Goal: Information Seeking & Learning: Find specific page/section

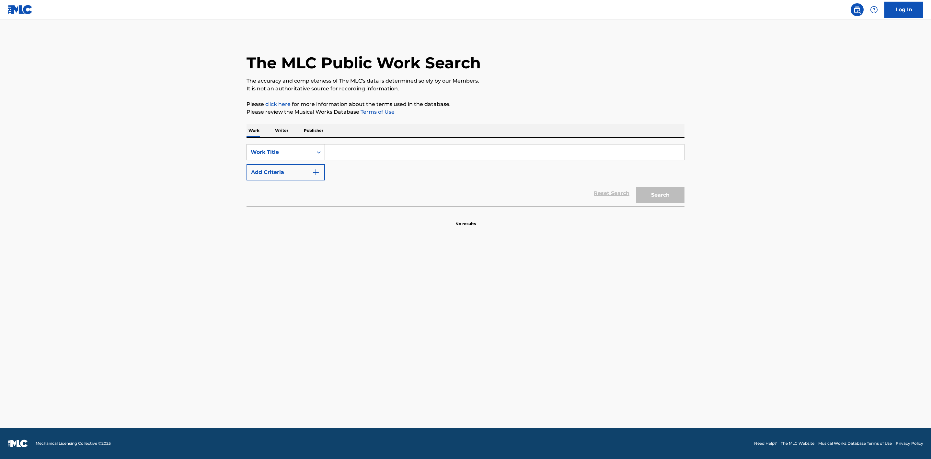
click at [293, 153] on div "Work Title" at bounding box center [280, 152] width 58 height 8
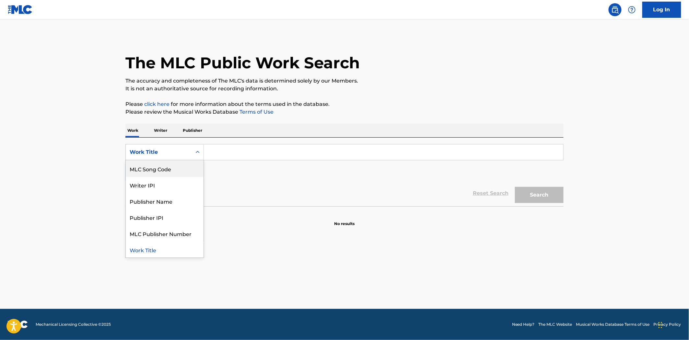
scroll to position [32, 0]
click at [169, 199] on div "Publisher Name" at bounding box center [165, 201] width 78 height 16
click at [224, 152] on input "Search Form" at bounding box center [383, 152] width 359 height 16
paste input "COLECTIVO INDEPE S DE RL DE CV"
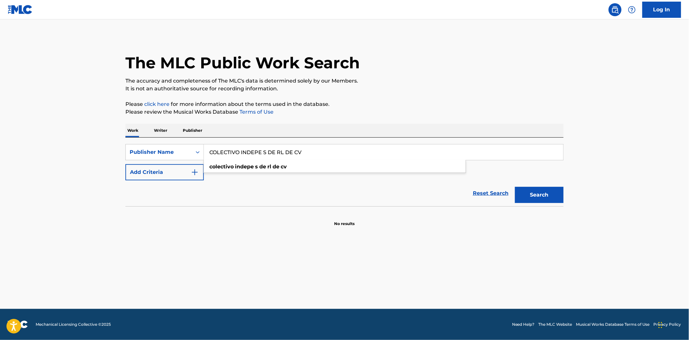
type input "COLECTIVO INDEPE S DE RL DE CV"
click at [515, 187] on button "Search" at bounding box center [539, 195] width 49 height 16
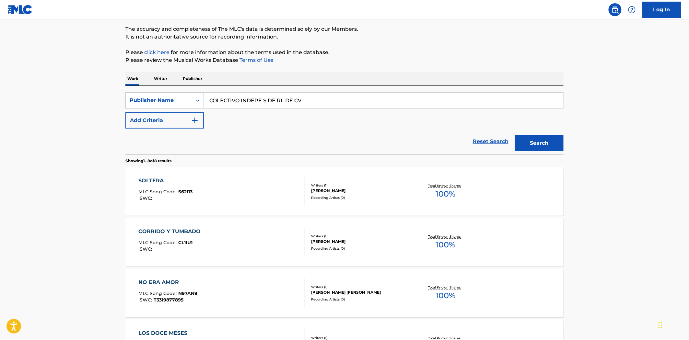
scroll to position [108, 0]
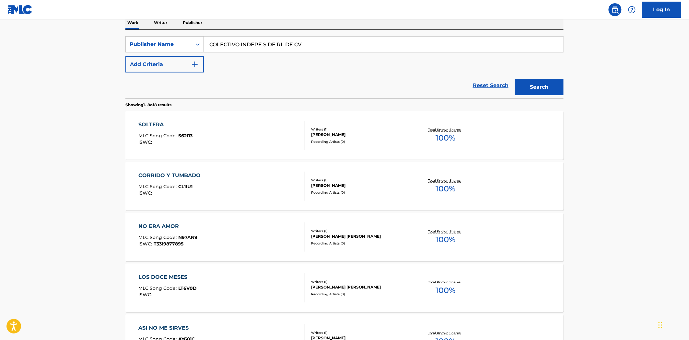
click at [448, 134] on span "100 %" at bounding box center [445, 138] width 20 height 12
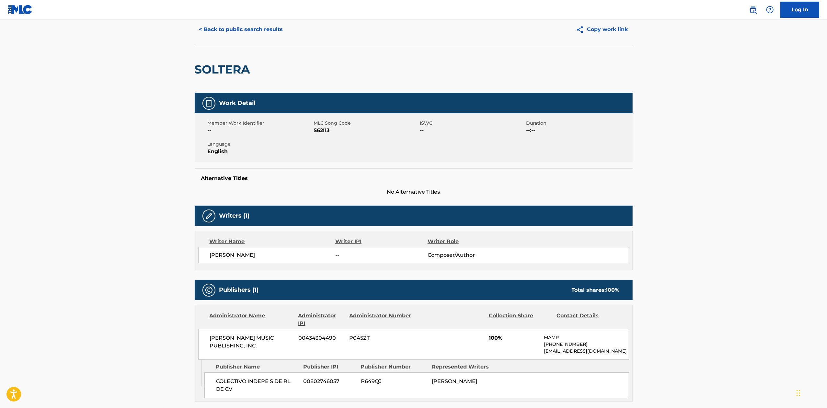
scroll to position [21, 0]
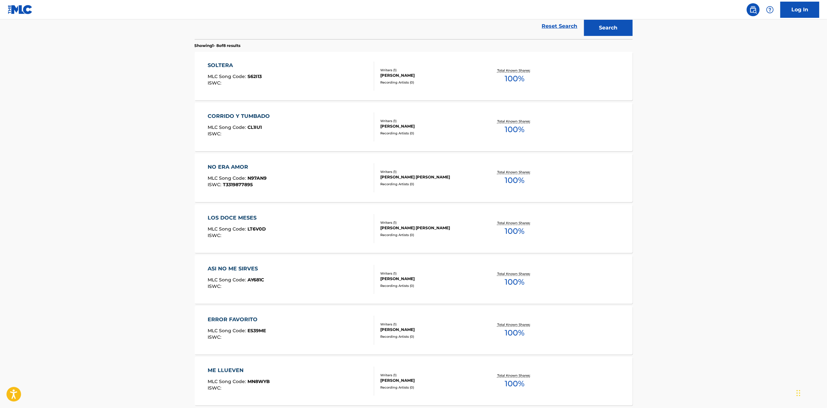
scroll to position [237, 0]
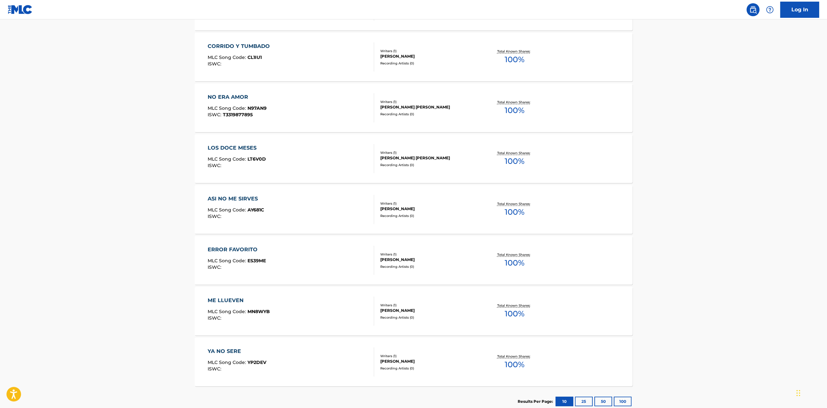
click at [586, 404] on button "25" at bounding box center [584, 402] width 18 height 10
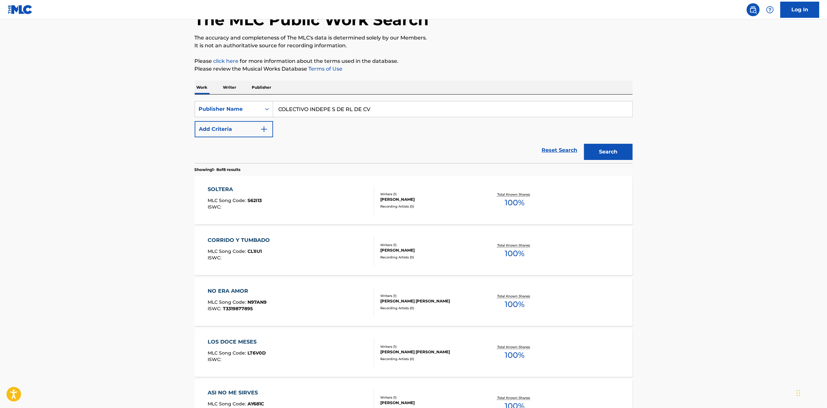
scroll to position [280, 0]
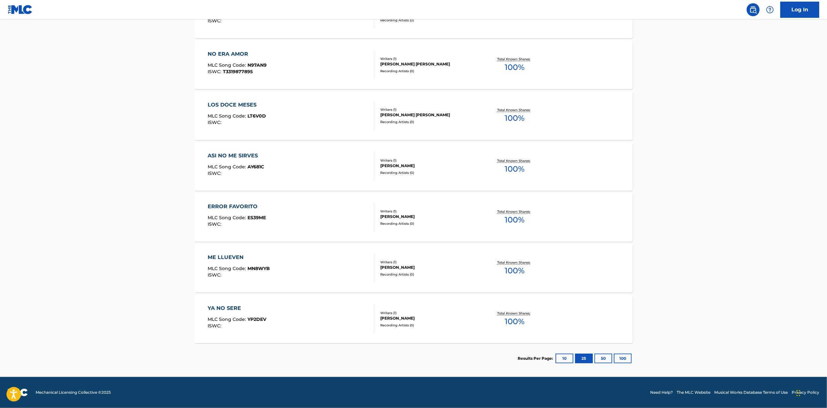
click at [603, 358] on button "50" at bounding box center [603, 359] width 18 height 10
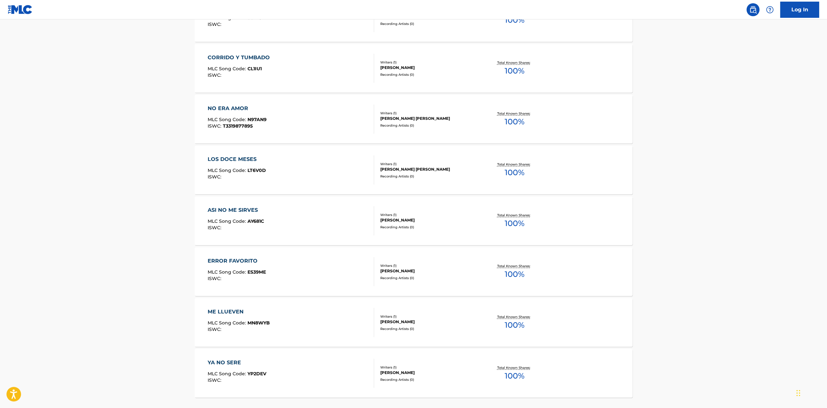
scroll to position [237, 0]
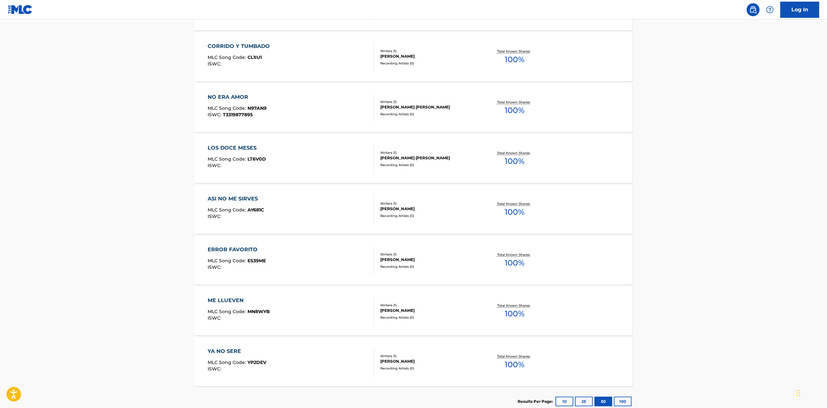
click at [510, 310] on span "100 %" at bounding box center [515, 314] width 20 height 12
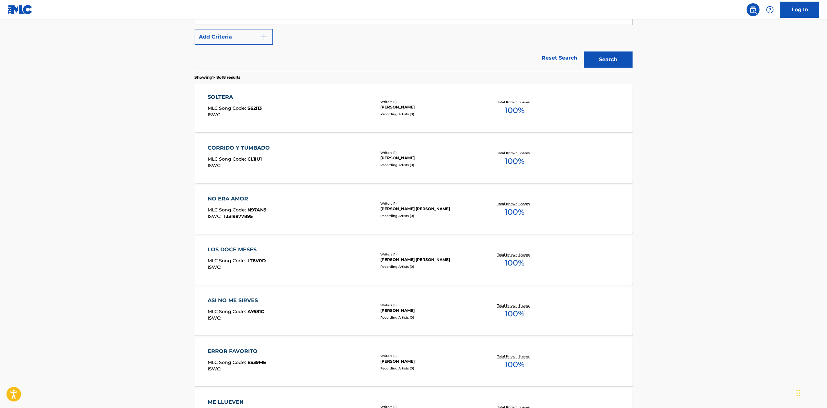
scroll to position [211, 0]
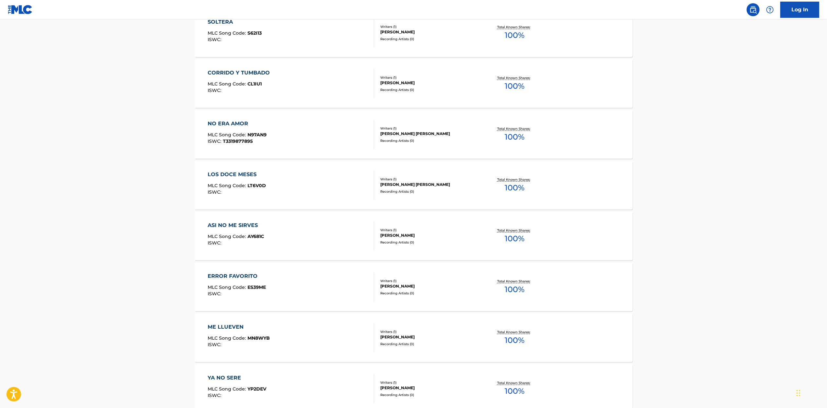
click at [514, 291] on span "100 %" at bounding box center [515, 290] width 20 height 12
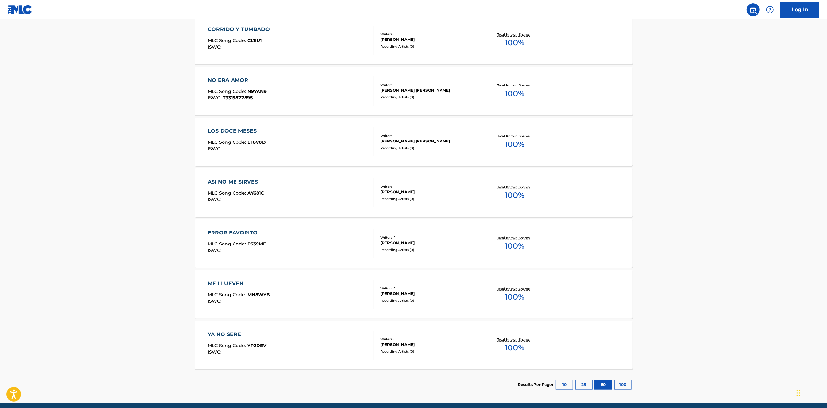
scroll to position [280, 0]
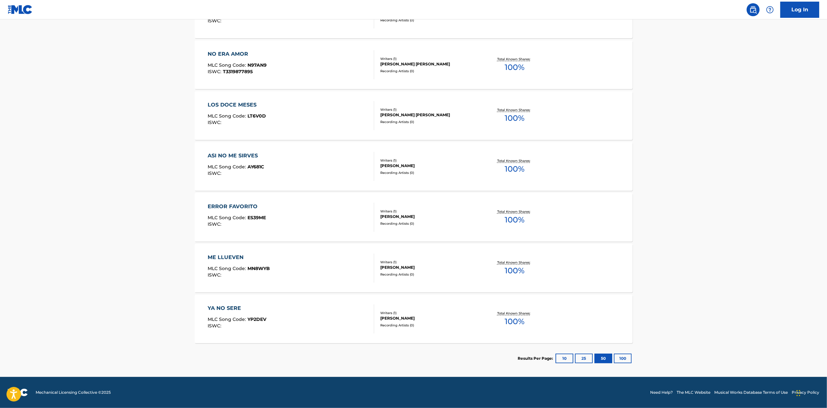
click at [509, 119] on span "100 %" at bounding box center [515, 118] width 20 height 12
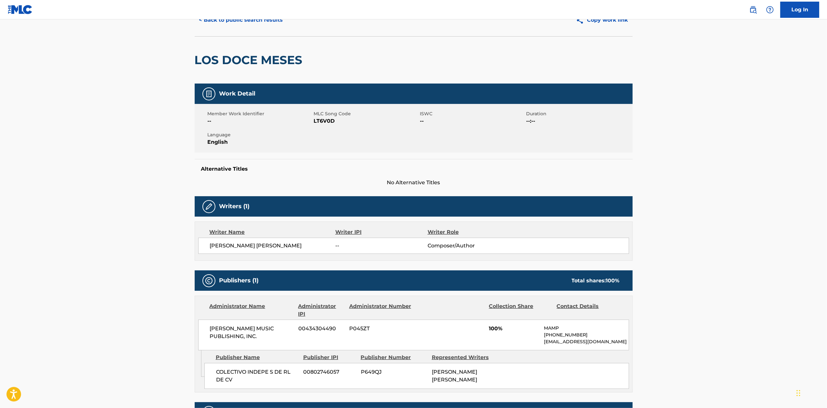
scroll to position [116, 0]
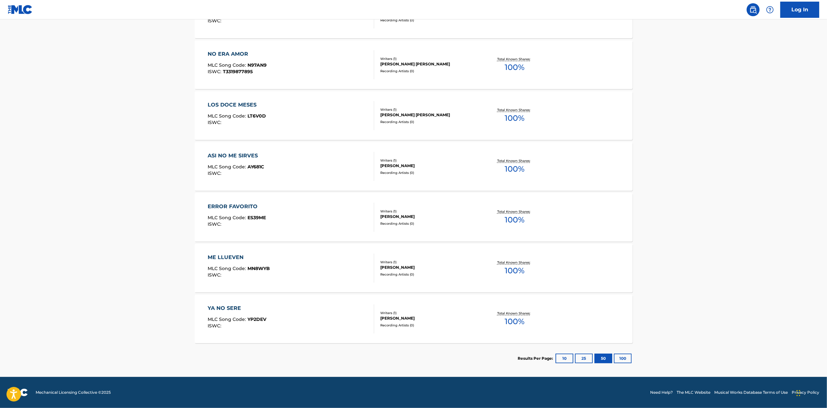
scroll to position [108, 0]
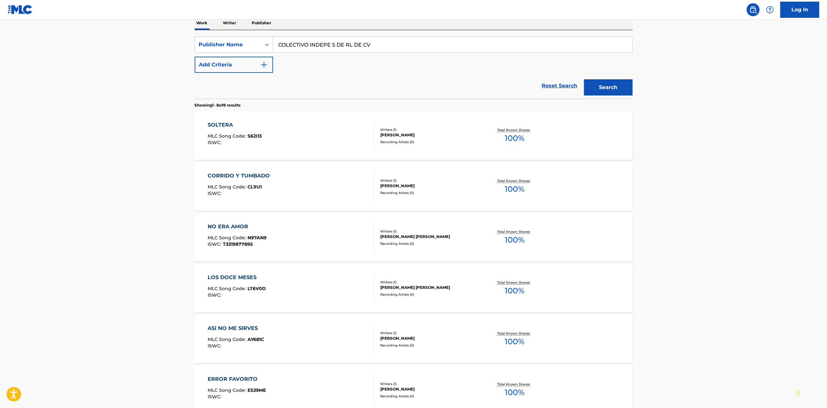
click at [516, 191] on span "100 %" at bounding box center [515, 189] width 20 height 12
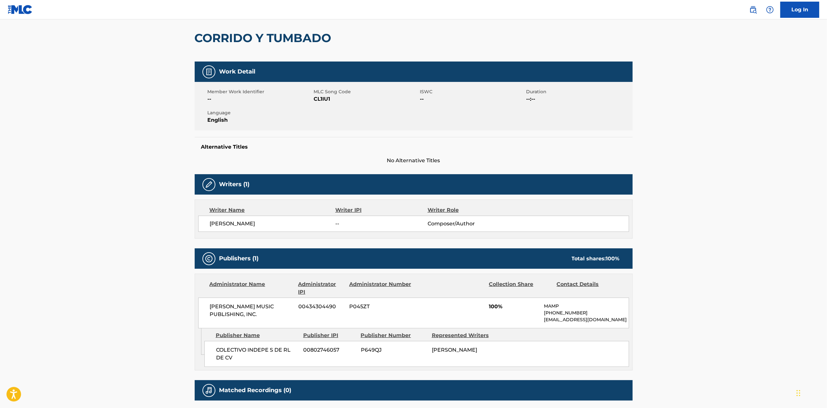
scroll to position [116, 0]
